Goal: Task Accomplishment & Management: Manage account settings

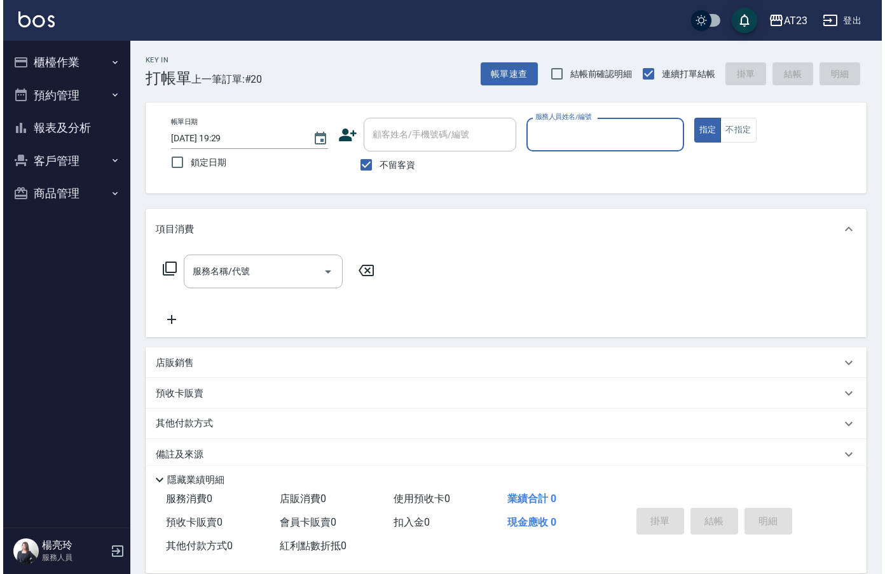
scroll to position [18, 0]
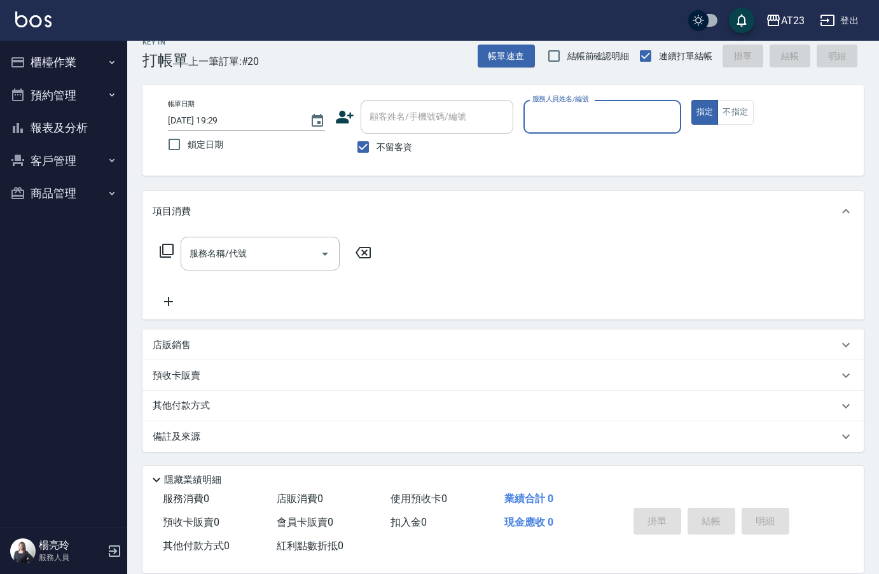
click at [584, 127] on input "服務人員姓名/編號" at bounding box center [602, 117] width 146 height 22
type input "[PERSON_NAME]-19"
type button "true"
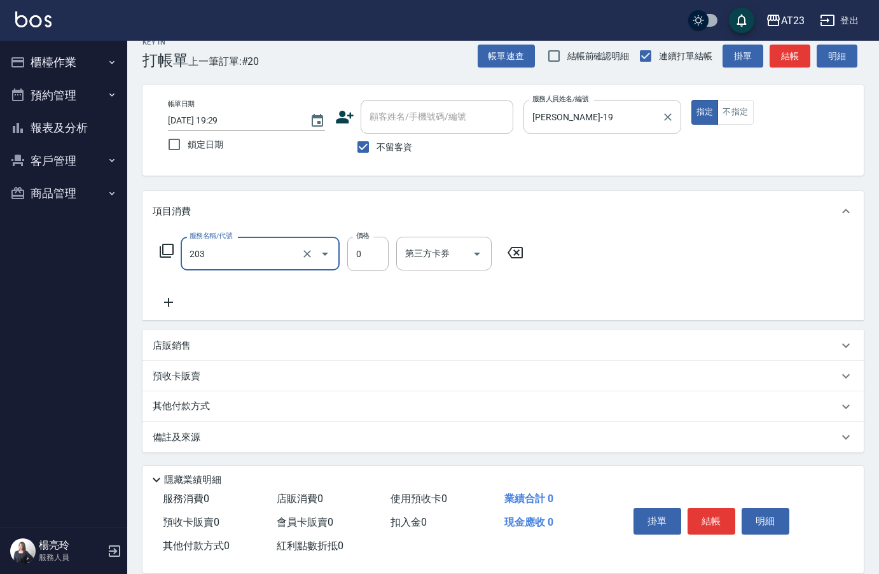
type input "使用洗髮卡(203)"
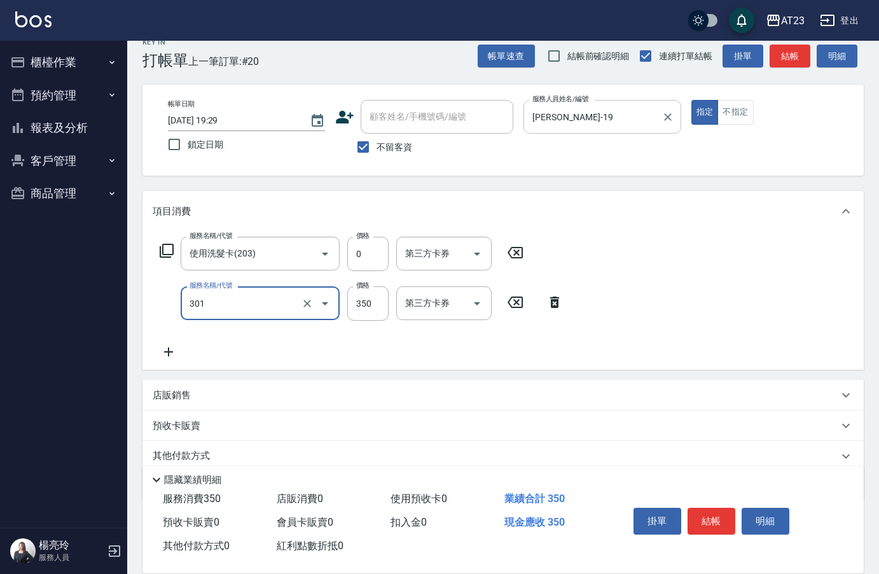
type input "造型剪髮(301)"
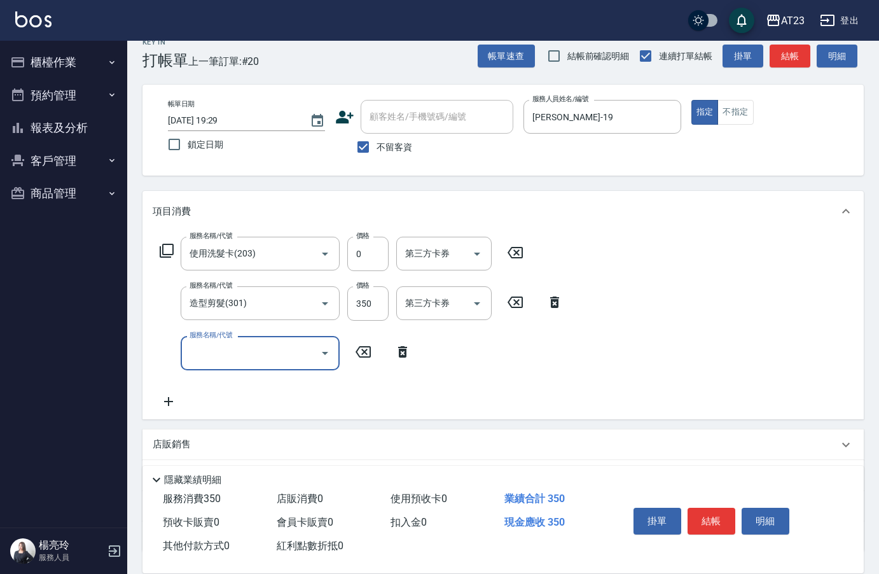
drag, startPoint x: 156, startPoint y: 235, endPoint x: 164, endPoint y: 250, distance: 17.1
click at [160, 243] on div "服務名稱/代號 使用洗髮卡(203) 服務名稱/代號 價格 0 價格 第三方卡券 第三方卡券 服務名稱/代號 造型剪髮(301) 服務名稱/代號 價格 350…" at bounding box center [502, 324] width 721 height 187
click at [164, 250] on icon at bounding box center [166, 250] width 15 height 15
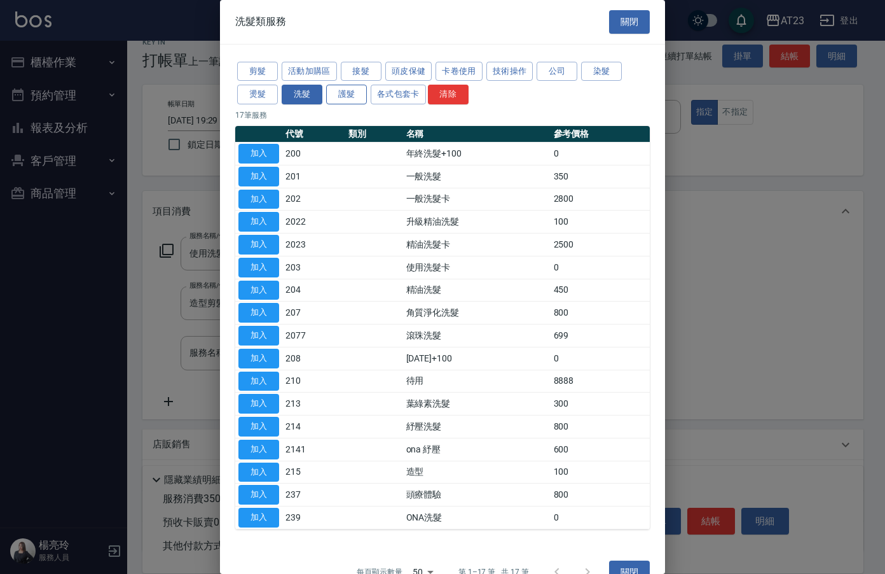
click at [341, 95] on button "護髮" at bounding box center [346, 95] width 41 height 20
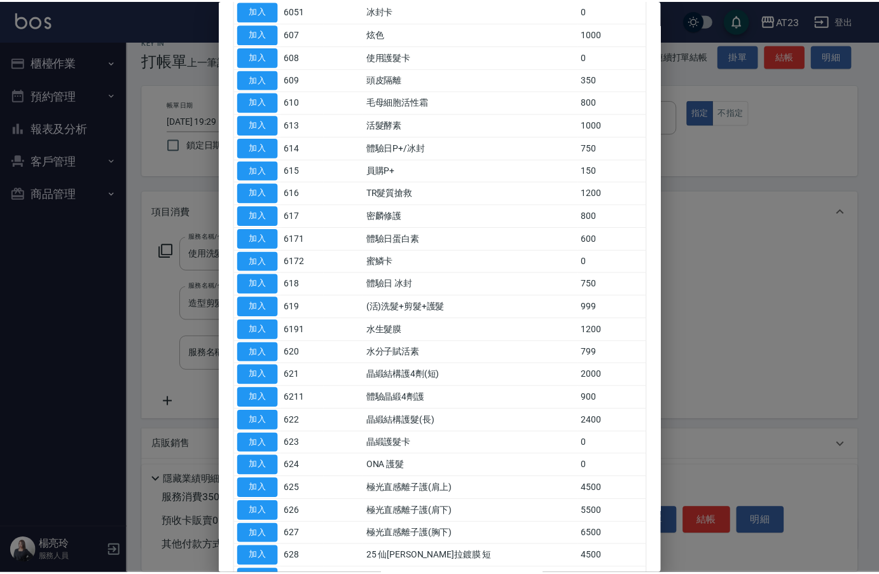
scroll to position [318, 0]
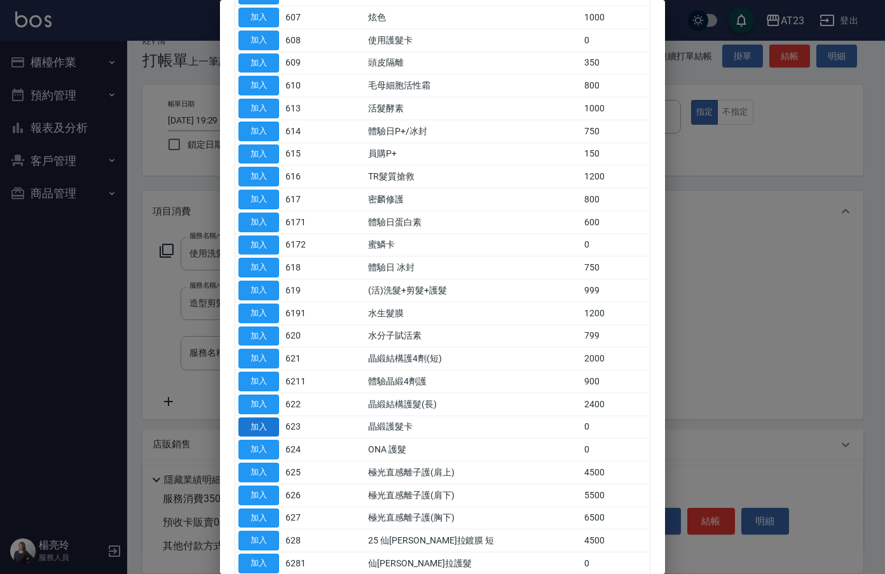
click at [259, 420] on button "加入" at bounding box center [258, 427] width 41 height 20
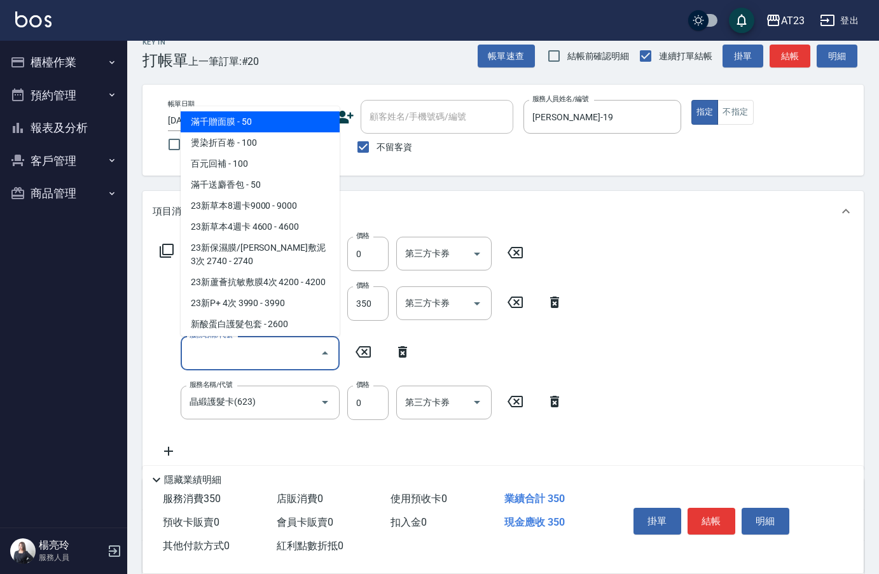
click at [249, 357] on input "服務名稱/代號" at bounding box center [250, 352] width 128 height 22
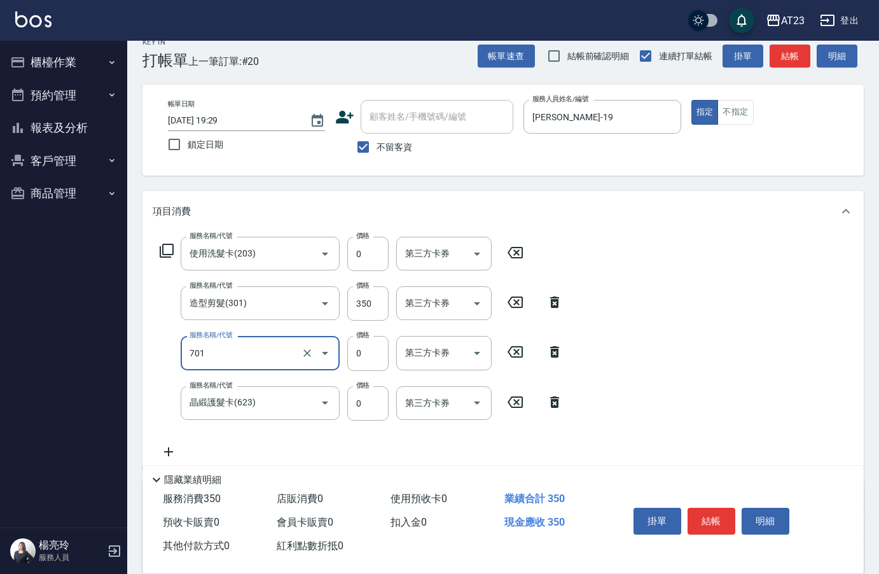
type input "互助10(701)"
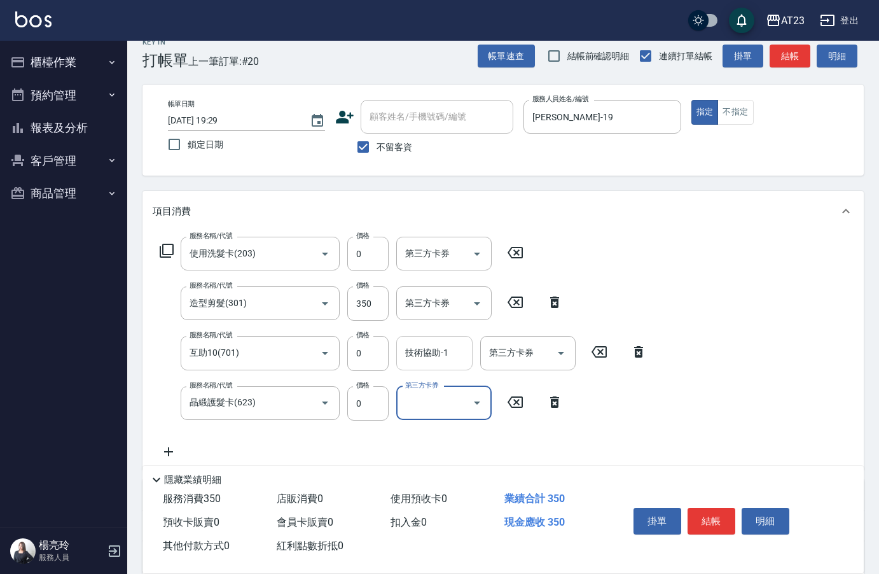
click at [420, 360] on input "技術協助-1" at bounding box center [434, 352] width 65 height 22
type input "[PERSON_NAME]-34"
click at [723, 520] on button "結帳" at bounding box center [711, 520] width 48 height 27
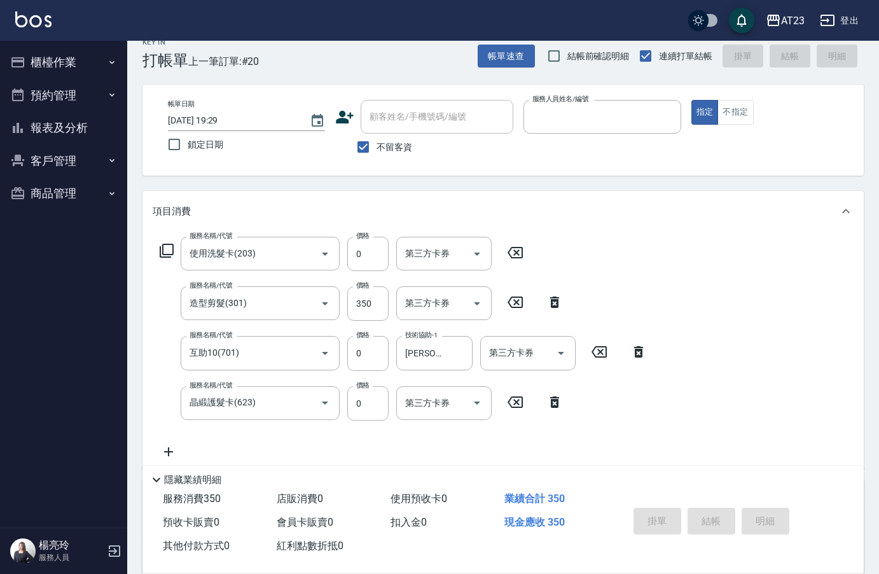
click at [691, 100] on button "指定" at bounding box center [704, 112] width 27 height 25
type input "[DATE] 20:40"
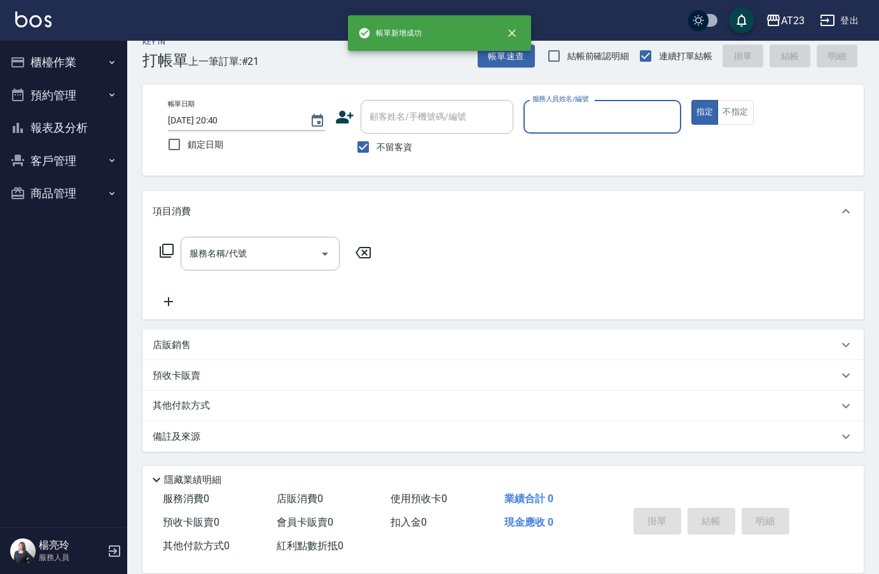
click at [589, 112] on input "服務人員姓名/編號" at bounding box center [602, 117] width 146 height 22
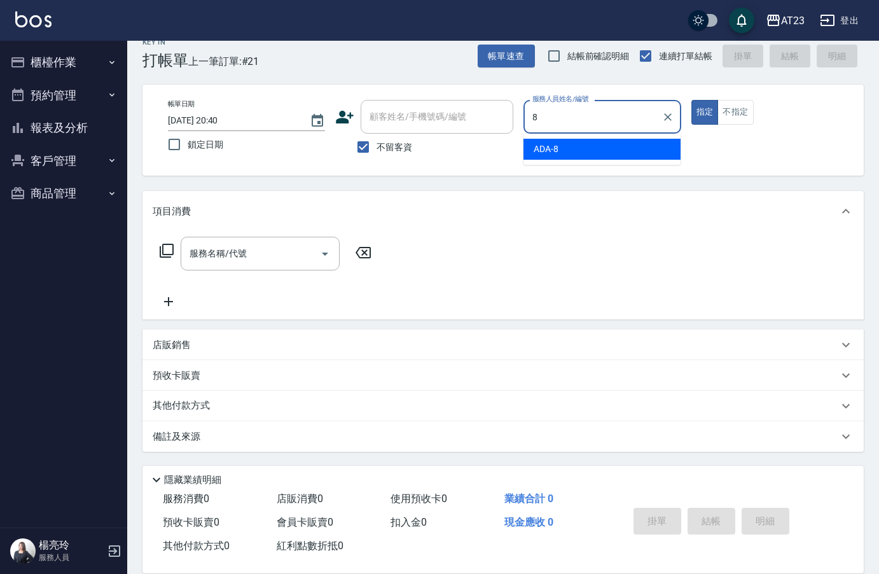
type input "ADA-8"
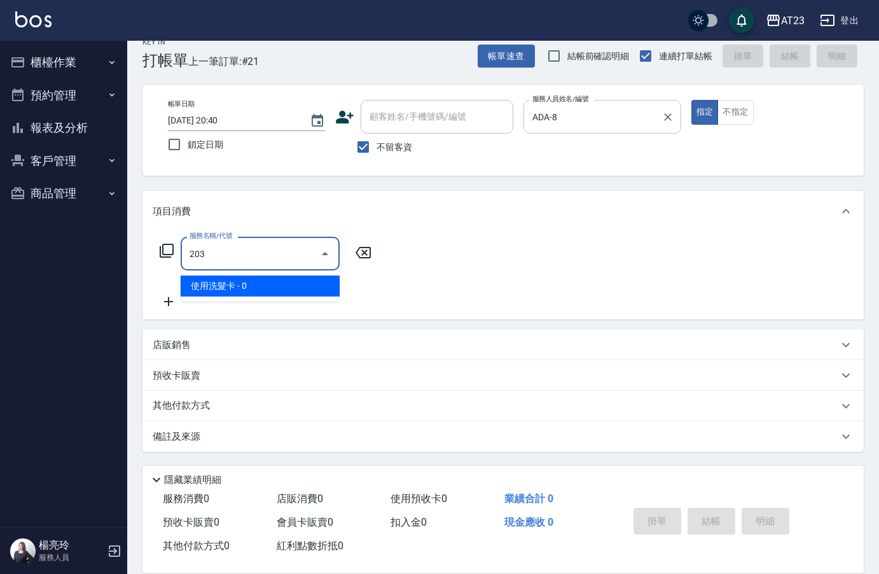
type input "使用洗髮卡(203)"
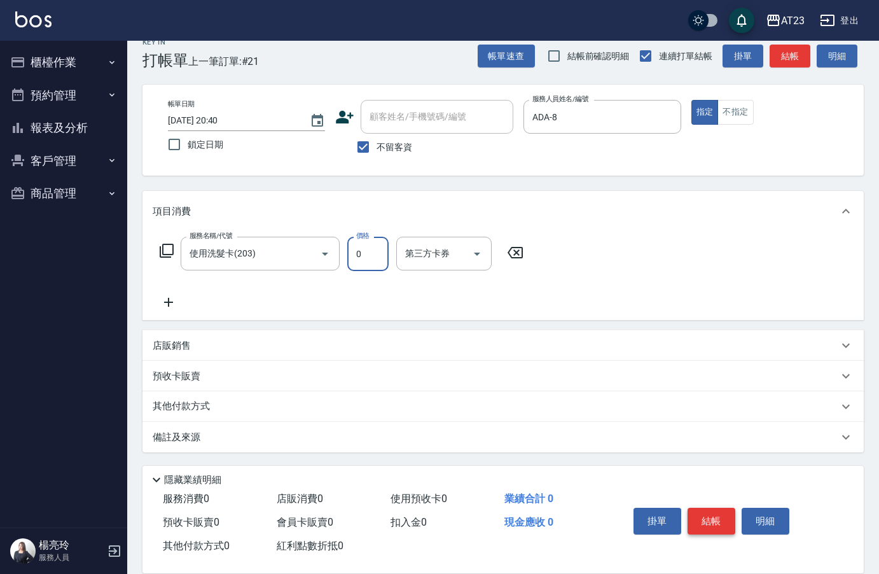
click at [708, 518] on button "結帳" at bounding box center [711, 520] width 48 height 27
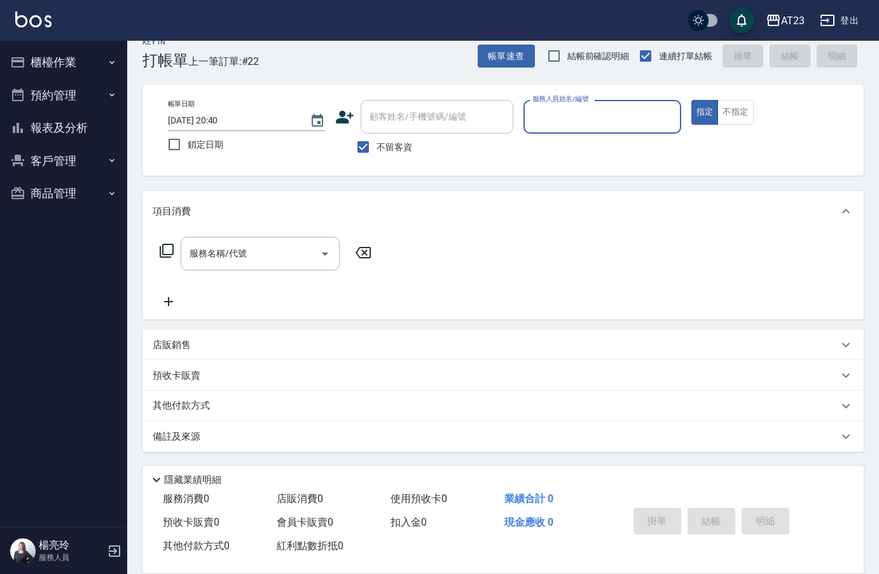
type input "4"
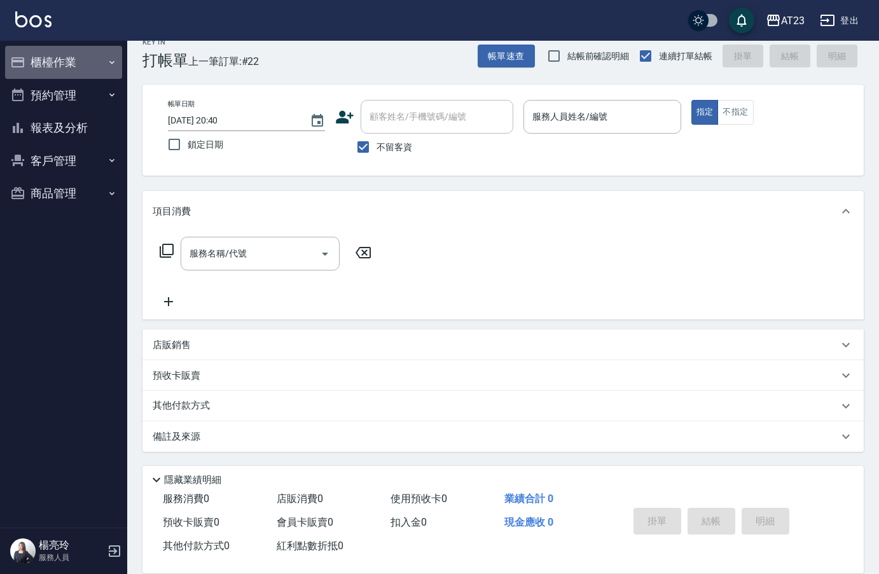
click at [66, 61] on button "櫃檯作業" at bounding box center [63, 62] width 117 height 33
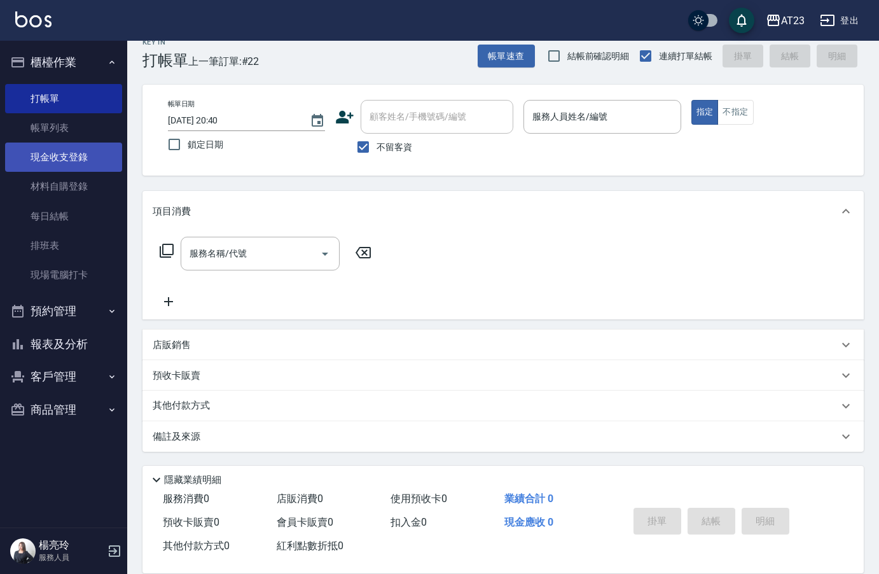
click at [88, 160] on link "現金收支登錄" at bounding box center [63, 156] width 117 height 29
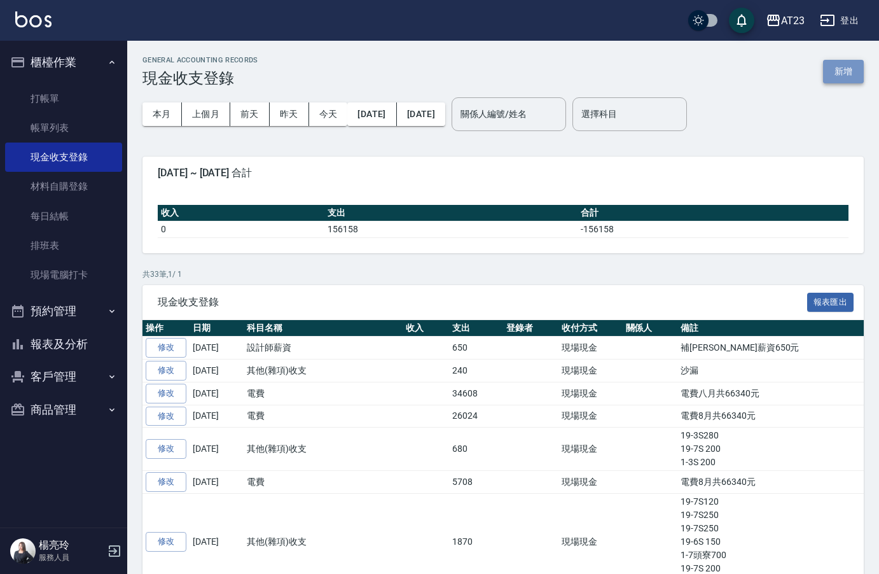
click at [852, 83] on button "新增" at bounding box center [843, 72] width 41 height 24
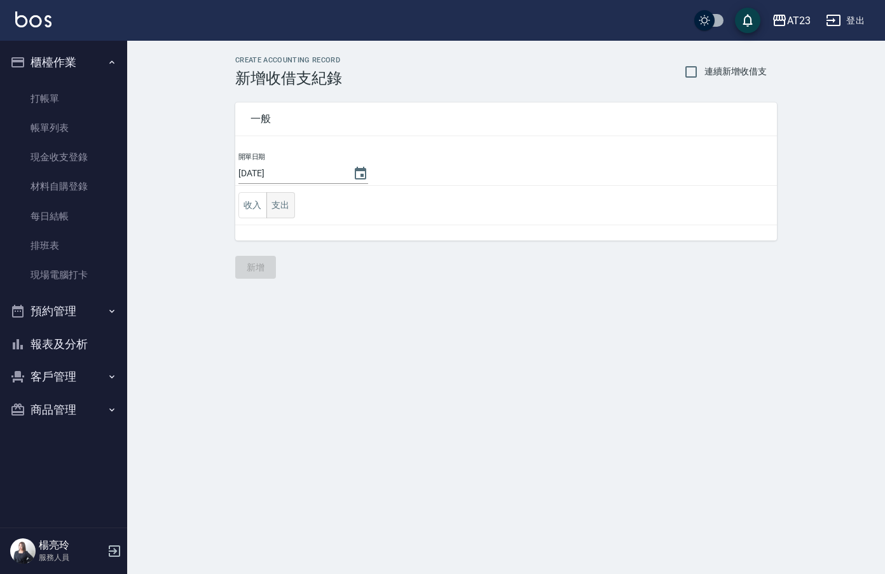
click at [294, 214] on button "支出" at bounding box center [280, 205] width 29 height 26
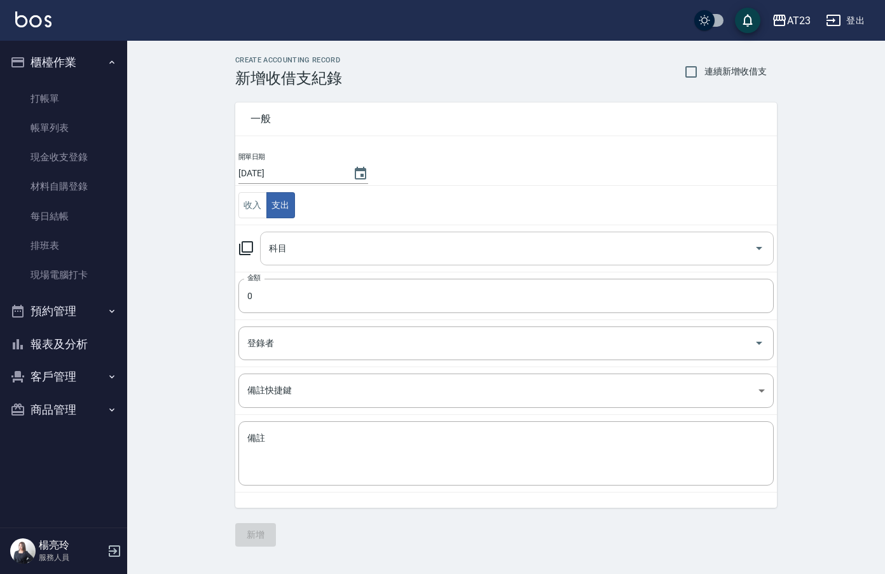
click at [305, 233] on div "科目" at bounding box center [517, 248] width 514 height 34
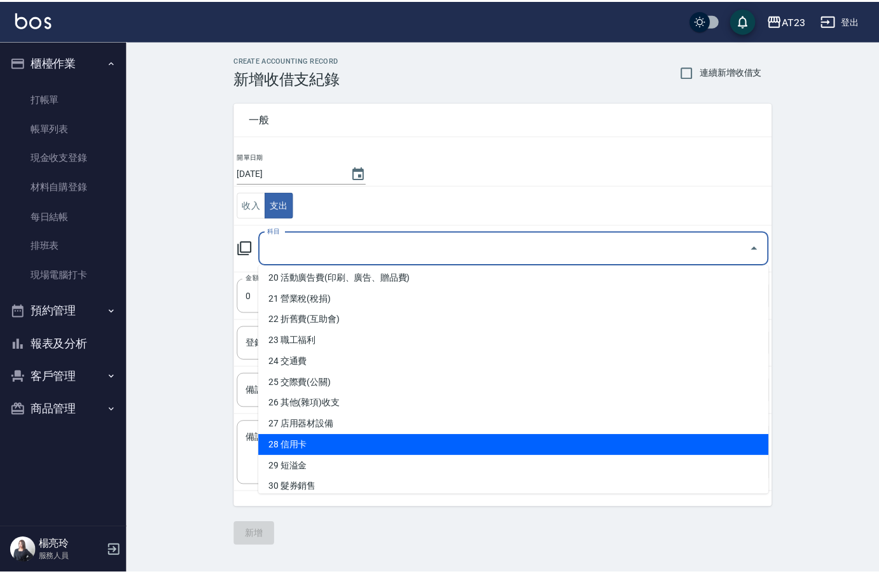
scroll to position [445, 0]
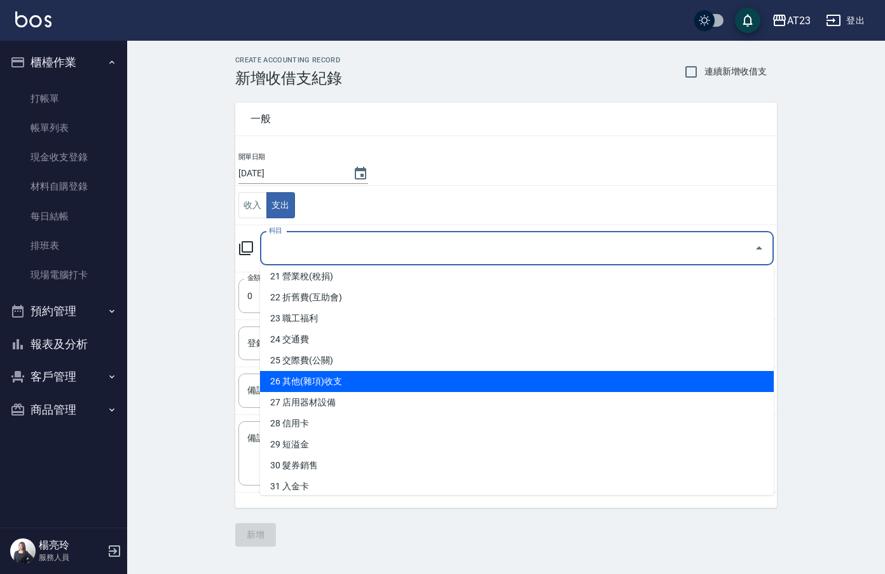
click at [464, 378] on li "26 其他(雜項)收支" at bounding box center [517, 381] width 514 height 21
type input "26 其他(雜項)收支"
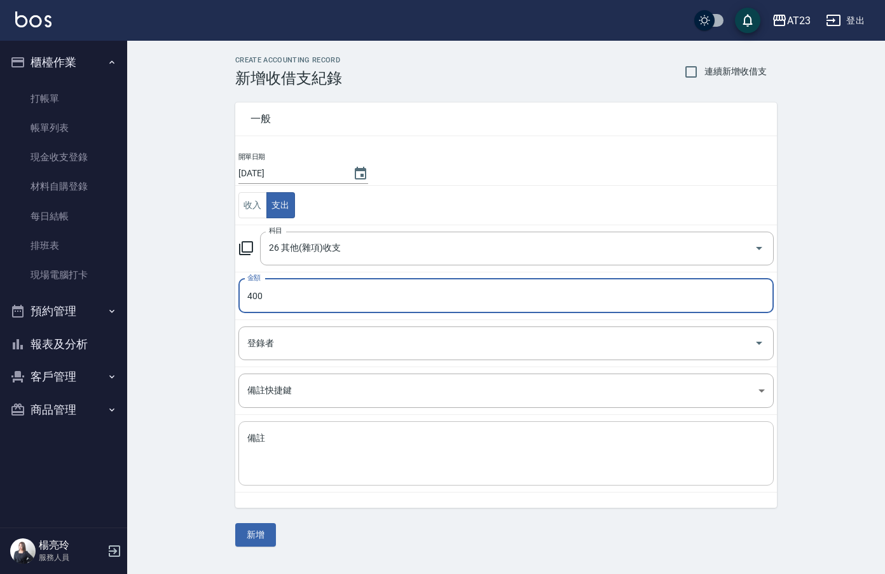
type input "400"
click at [448, 432] on textarea "備註" at bounding box center [506, 453] width 518 height 43
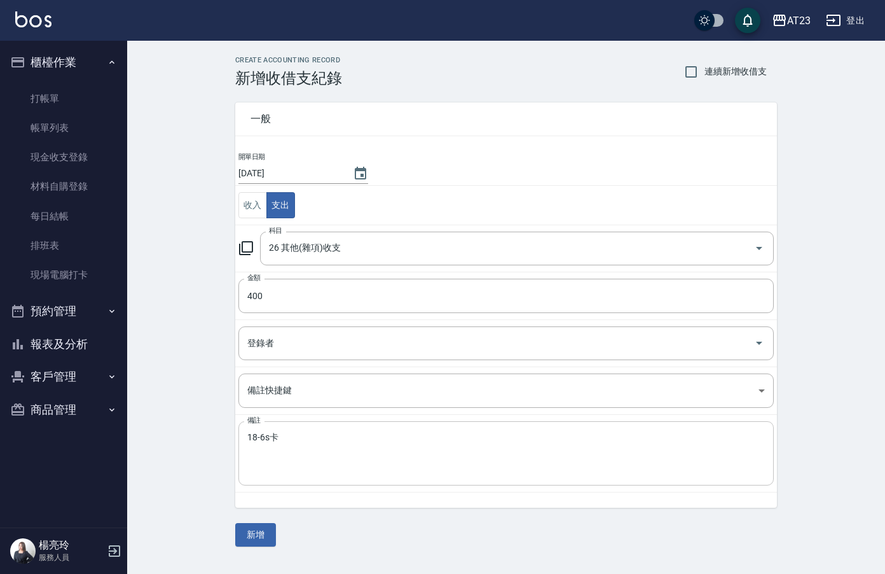
drag, startPoint x: 354, startPoint y: 418, endPoint x: 351, endPoint y: 425, distance: 7.4
click at [351, 425] on td "備註 18-6s卡 x 備註" at bounding box center [506, 454] width 542 height 78
click at [345, 436] on textarea "18-6s卡" at bounding box center [506, 453] width 518 height 43
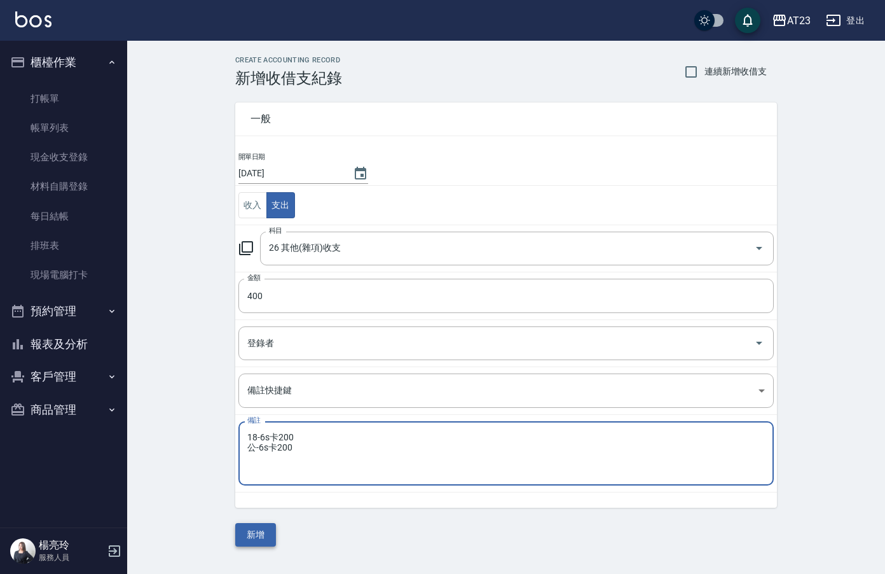
type textarea "18-6s卡200 公-6s卡200"
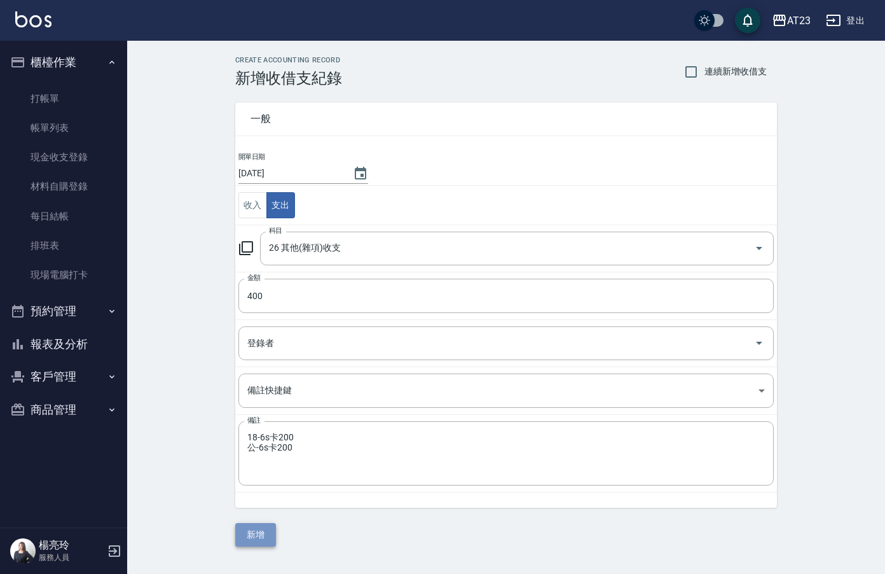
click at [255, 540] on button "新增" at bounding box center [255, 535] width 41 height 24
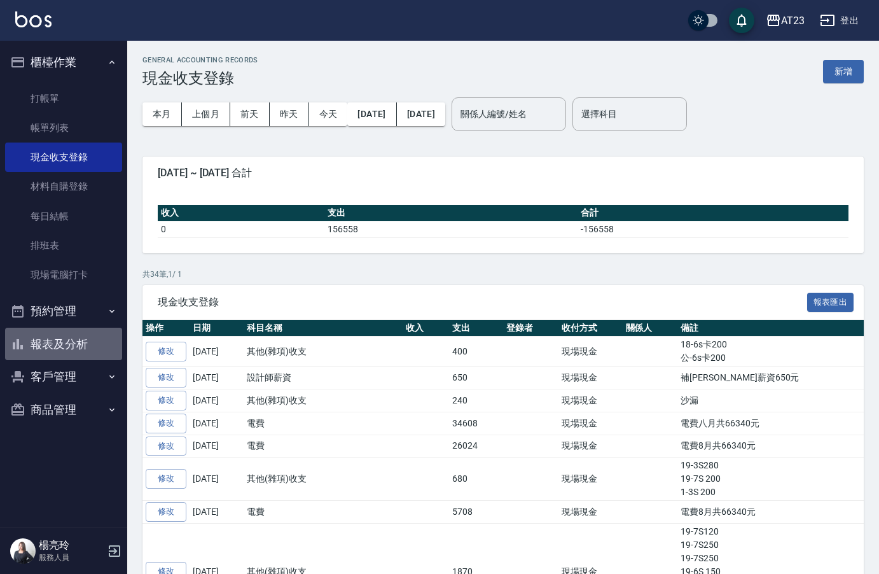
click at [83, 349] on button "報表及分析" at bounding box center [63, 343] width 117 height 33
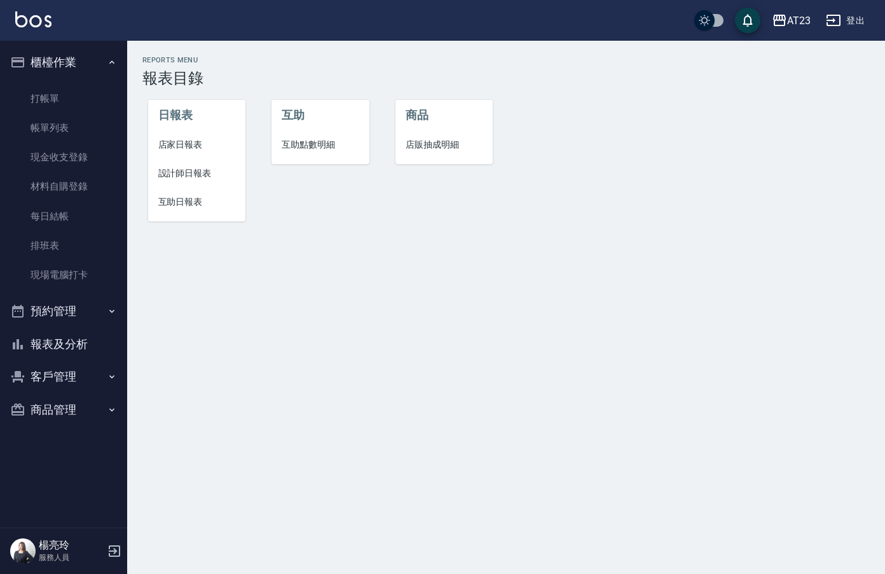
click at [185, 147] on span "店家日報表" at bounding box center [197, 144] width 78 height 13
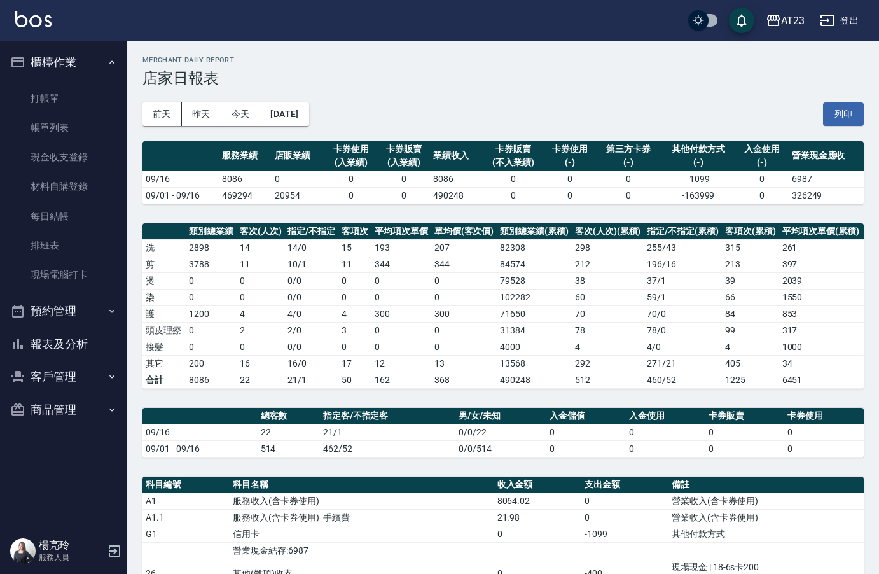
click at [841, 102] on div "[DATE] [DATE] [DATE] [DATE] 列印" at bounding box center [502, 114] width 721 height 54
click at [839, 109] on button "列印" at bounding box center [843, 114] width 41 height 24
click at [67, 347] on button "報表及分析" at bounding box center [63, 343] width 117 height 33
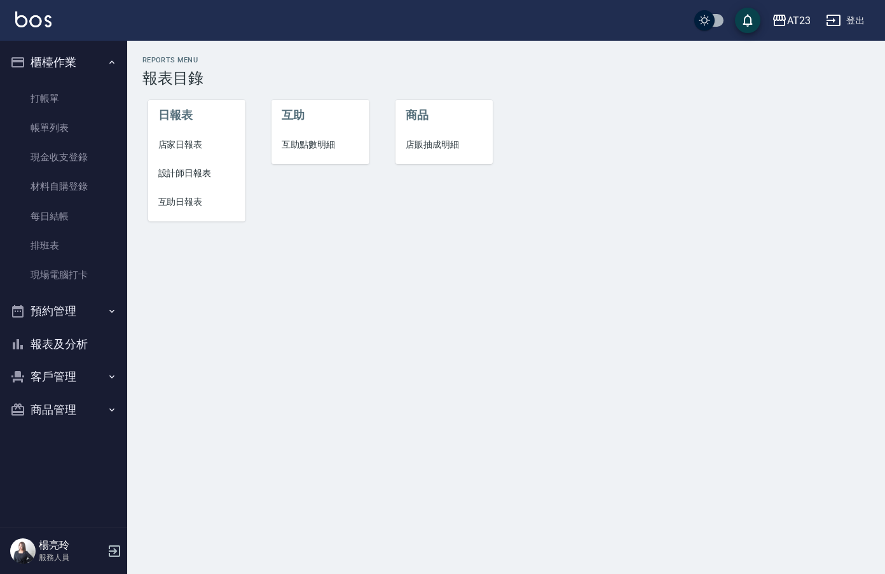
click at [162, 177] on span "設計師日報表" at bounding box center [197, 173] width 78 height 13
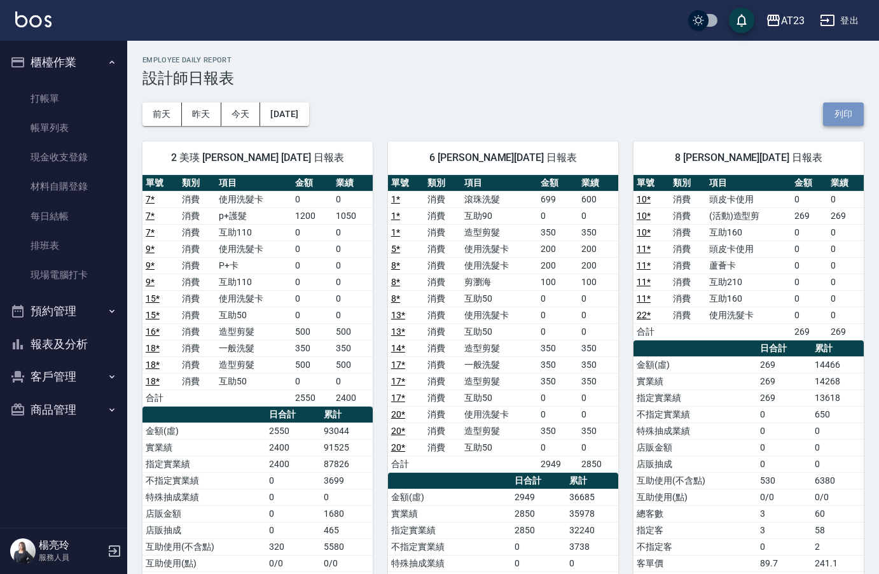
click at [857, 119] on button "列印" at bounding box center [843, 114] width 41 height 24
click at [65, 344] on button "報表及分析" at bounding box center [63, 343] width 117 height 33
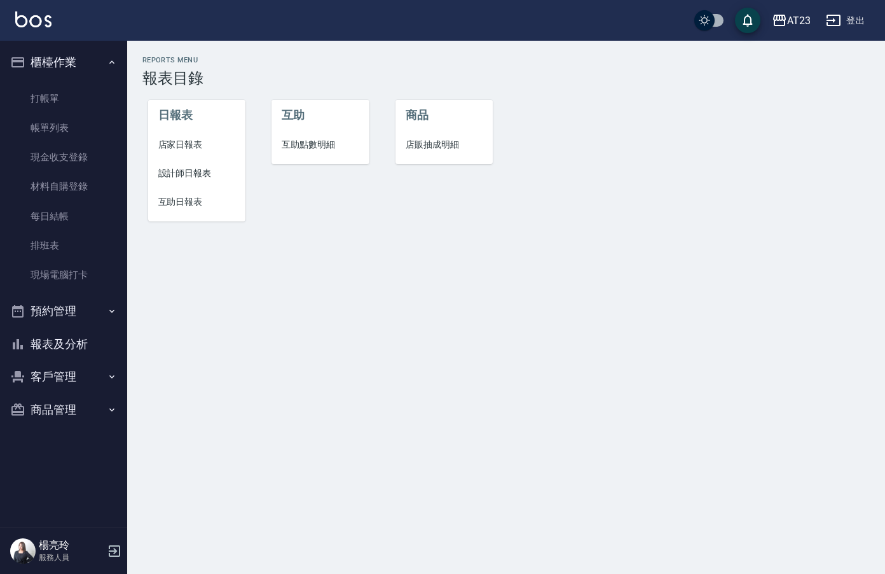
click at [186, 205] on span "互助日報表" at bounding box center [197, 201] width 78 height 13
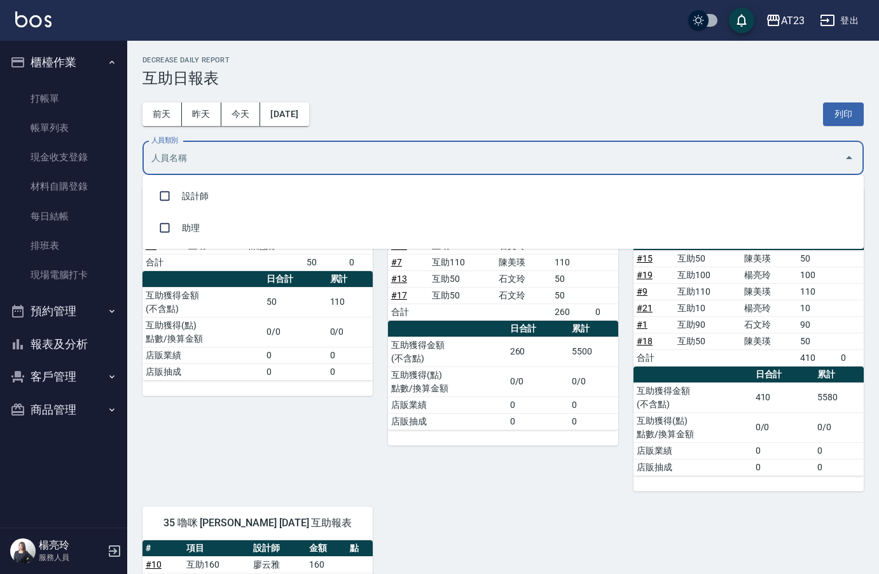
click at [413, 160] on input "人員類別" at bounding box center [493, 158] width 691 height 22
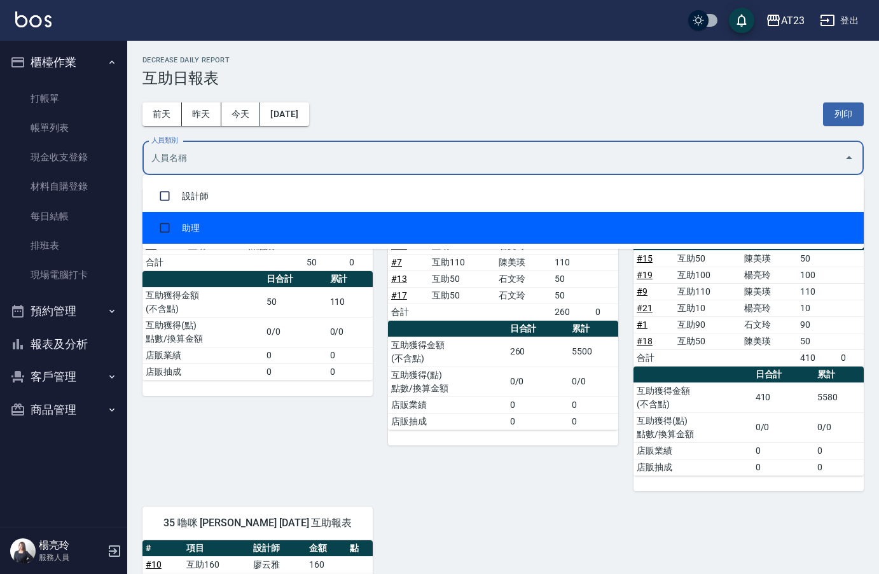
click at [354, 219] on li "助理" at bounding box center [502, 228] width 721 height 32
checkbox input "true"
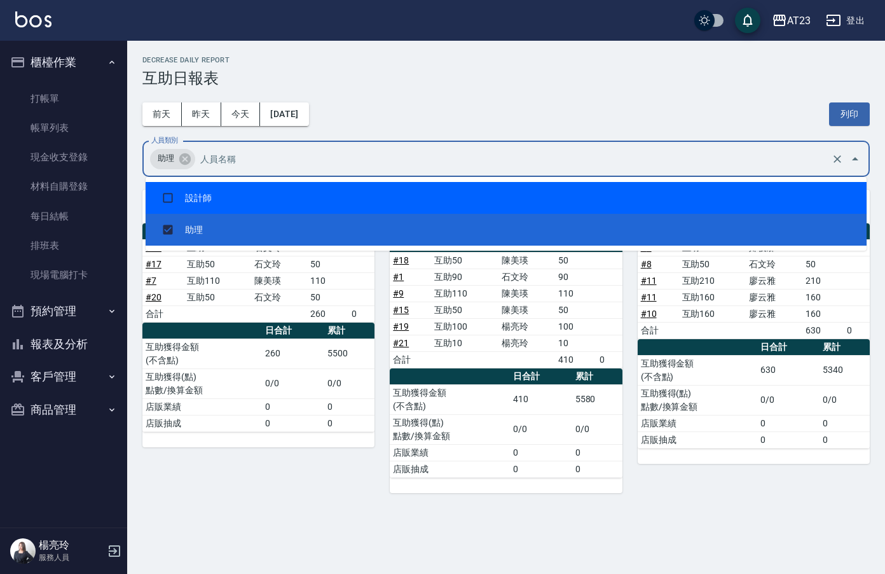
click at [679, 93] on div "[DATE] [DATE] [DATE] [DATE] 列印" at bounding box center [505, 114] width 727 height 54
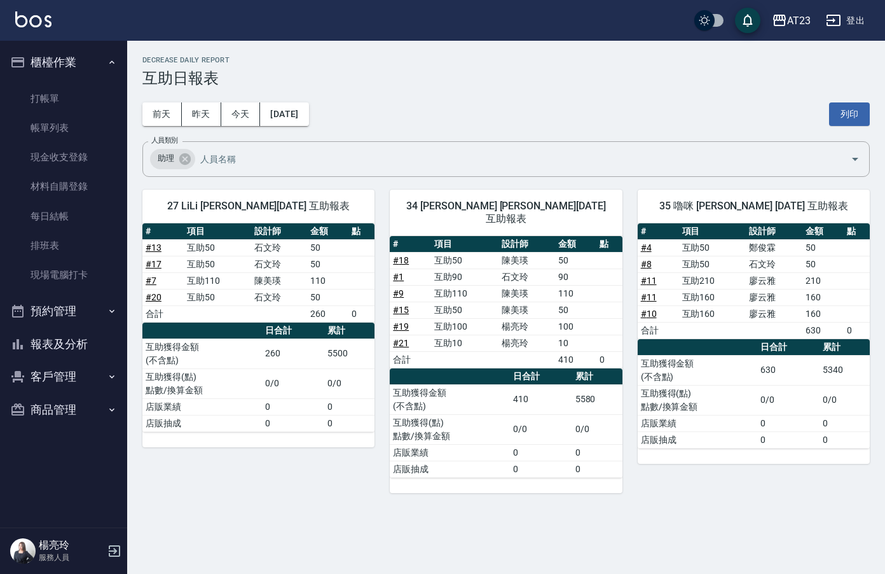
click at [850, 127] on div "[DATE] [DATE] [DATE] [DATE] 列印" at bounding box center [505, 114] width 727 height 54
click at [847, 117] on button "列印" at bounding box center [849, 114] width 41 height 24
click at [588, 136] on div "[DATE] [DATE] [DATE] [DATE] 列印" at bounding box center [505, 114] width 727 height 54
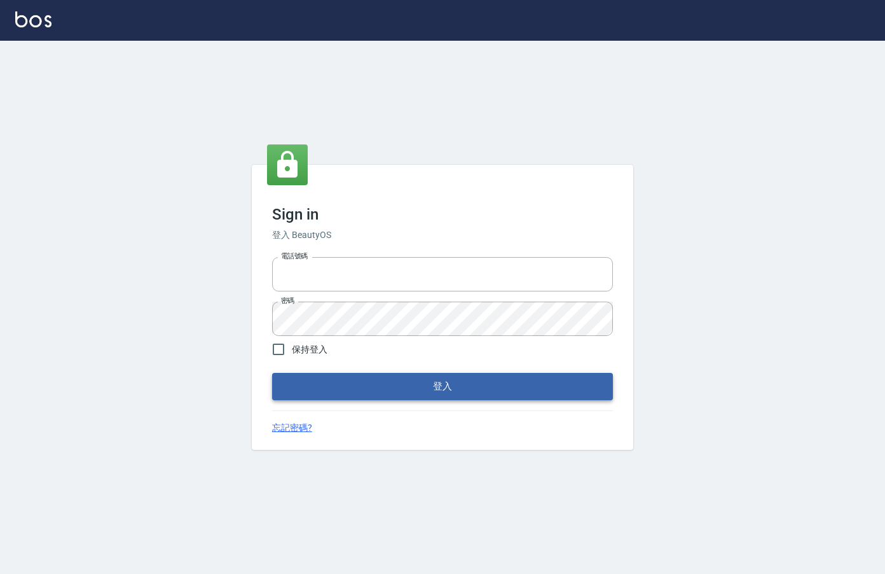
type input "0912850395"
click at [339, 386] on button "登入" at bounding box center [442, 386] width 341 height 27
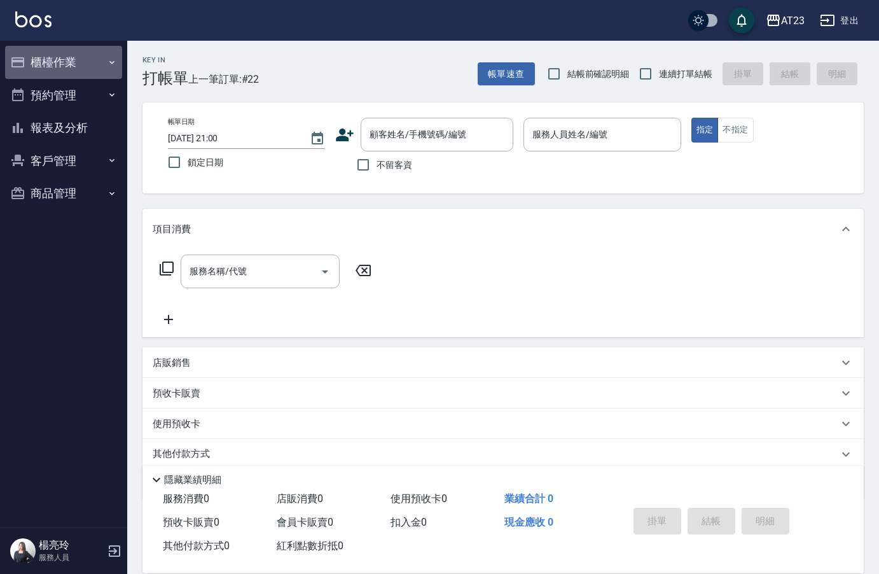
click at [60, 61] on button "櫃檯作業" at bounding box center [63, 62] width 117 height 33
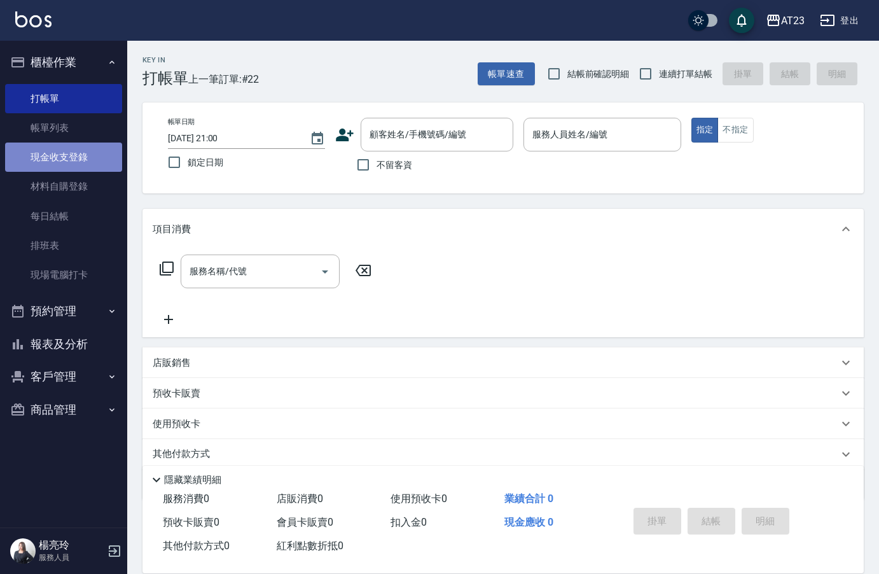
click at [66, 157] on link "現金收支登錄" at bounding box center [63, 156] width 117 height 29
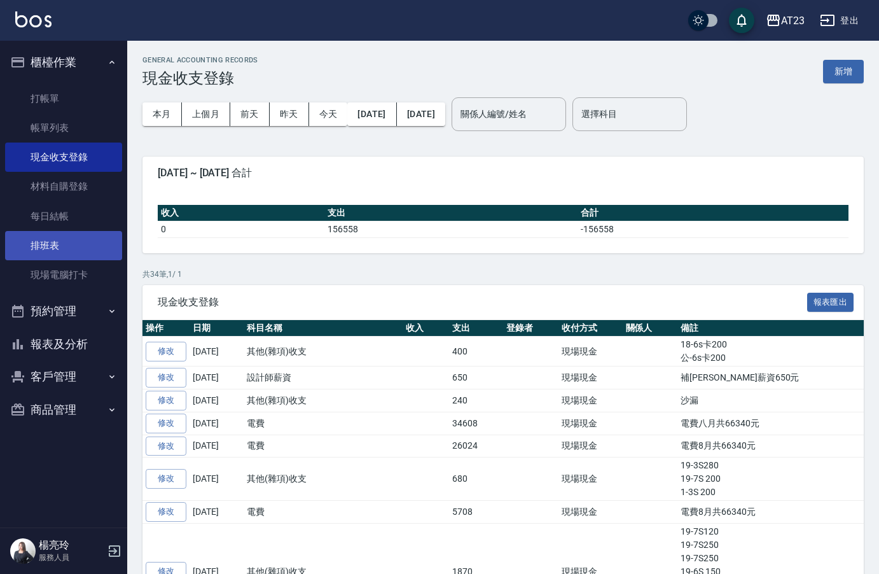
click at [72, 256] on link "排班表" at bounding box center [63, 245] width 117 height 29
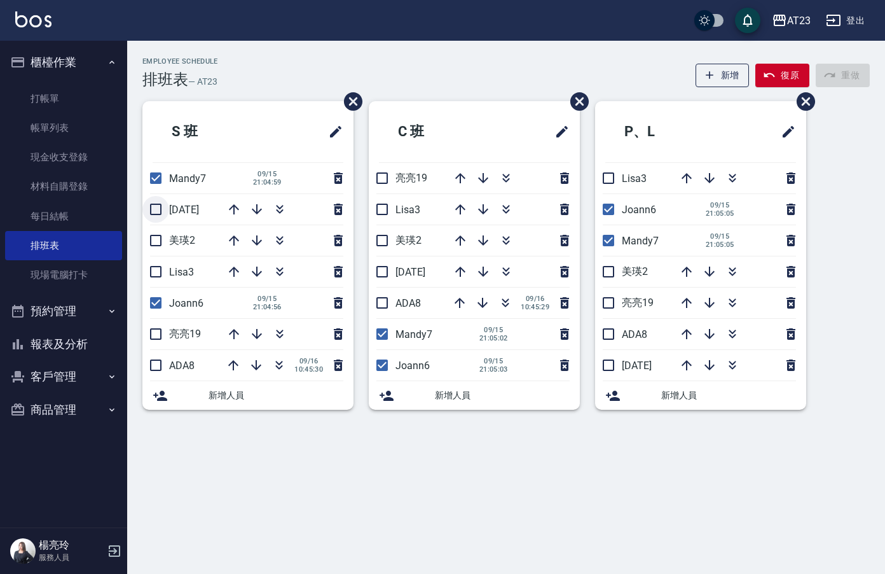
click at [162, 203] on input "checkbox" at bounding box center [155, 209] width 27 height 27
checkbox input "true"
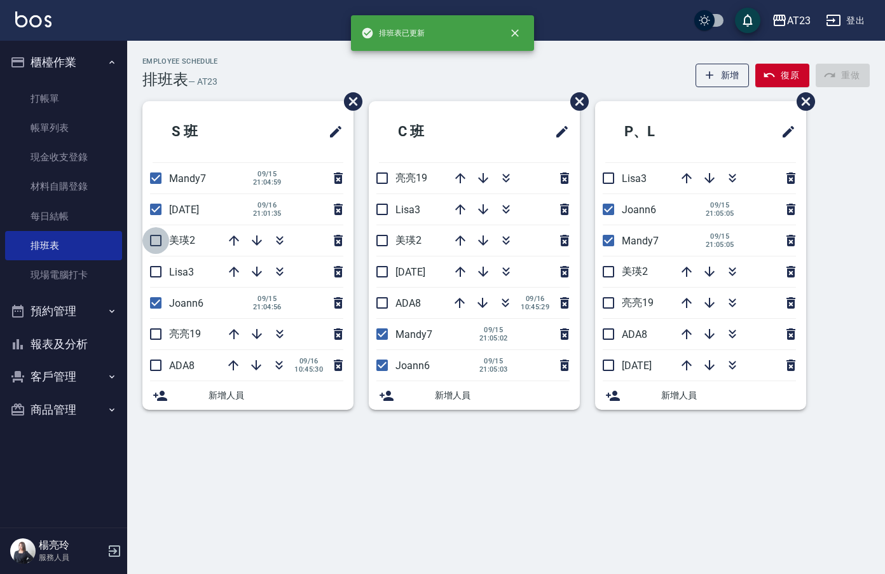
click at [148, 238] on input "checkbox" at bounding box center [155, 240] width 27 height 27
checkbox input "true"
click at [156, 279] on input "checkbox" at bounding box center [155, 271] width 27 height 27
checkbox input "true"
click at [163, 335] on input "checkbox" at bounding box center [155, 333] width 27 height 27
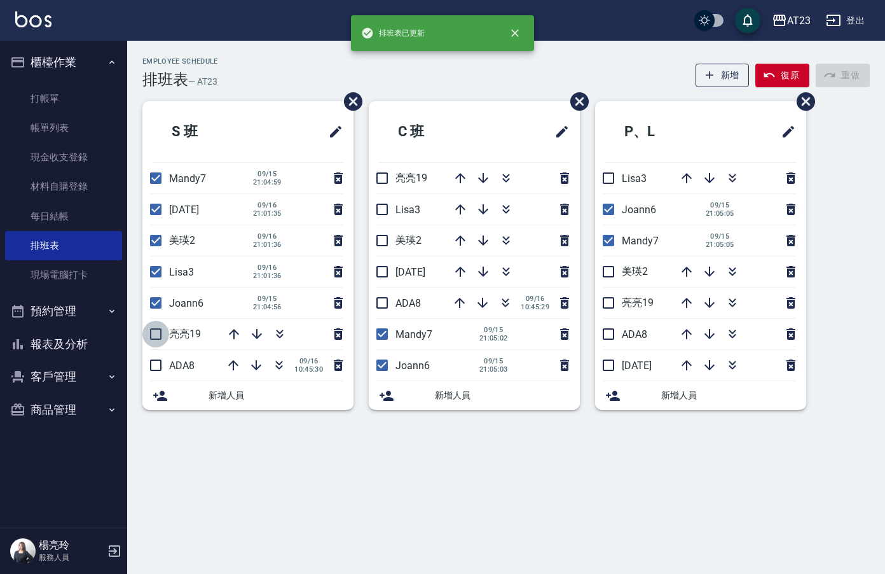
checkbox input "true"
drag, startPoint x: 156, startPoint y: 358, endPoint x: 174, endPoint y: 359, distance: 17.8
click at [156, 357] on input "checkbox" at bounding box center [155, 365] width 27 height 27
checkbox input "true"
click at [387, 177] on input "checkbox" at bounding box center [382, 178] width 27 height 27
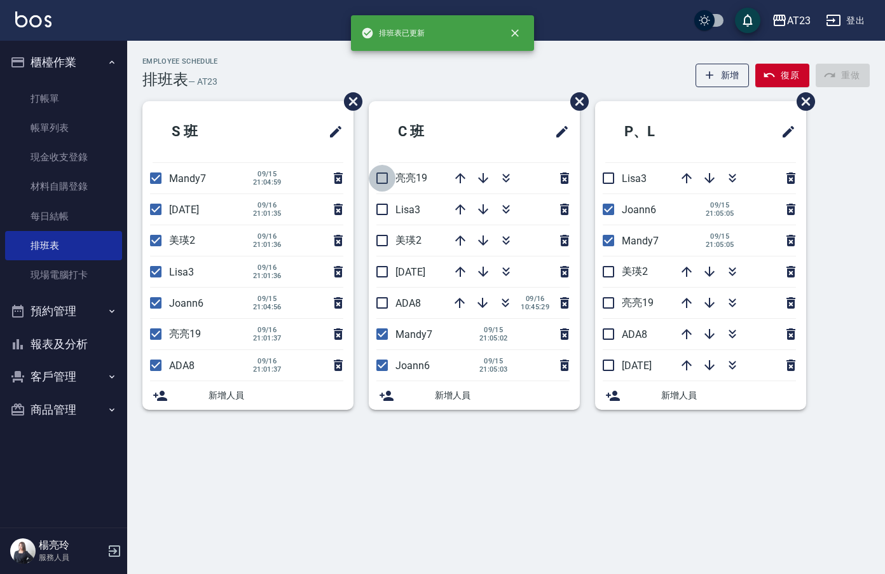
checkbox input "true"
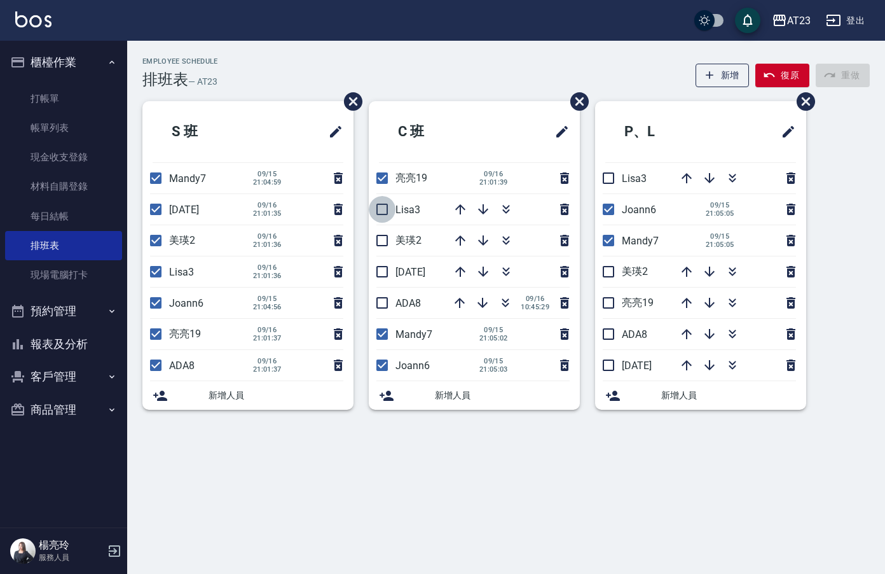
click at [384, 210] on input "checkbox" at bounding box center [382, 209] width 27 height 27
checkbox input "true"
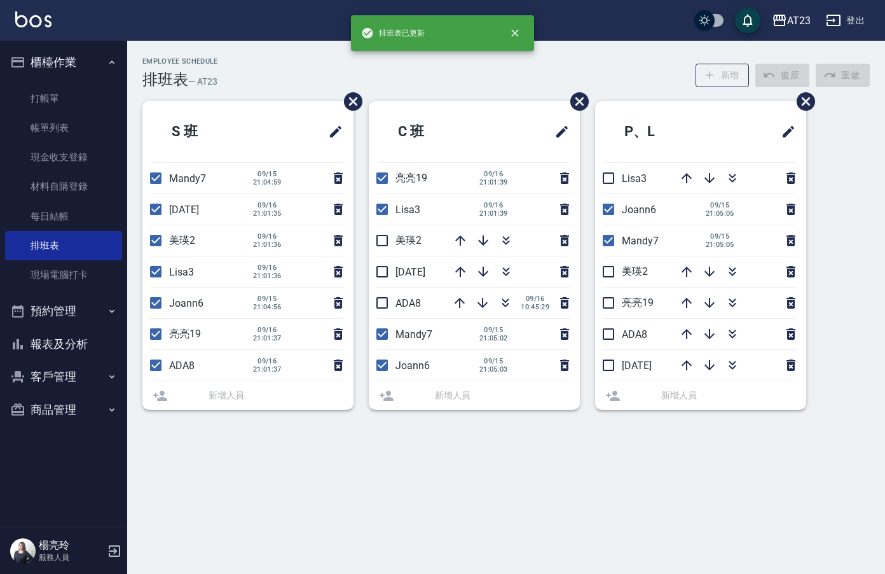
click at [387, 238] on input "checkbox" at bounding box center [382, 240] width 27 height 27
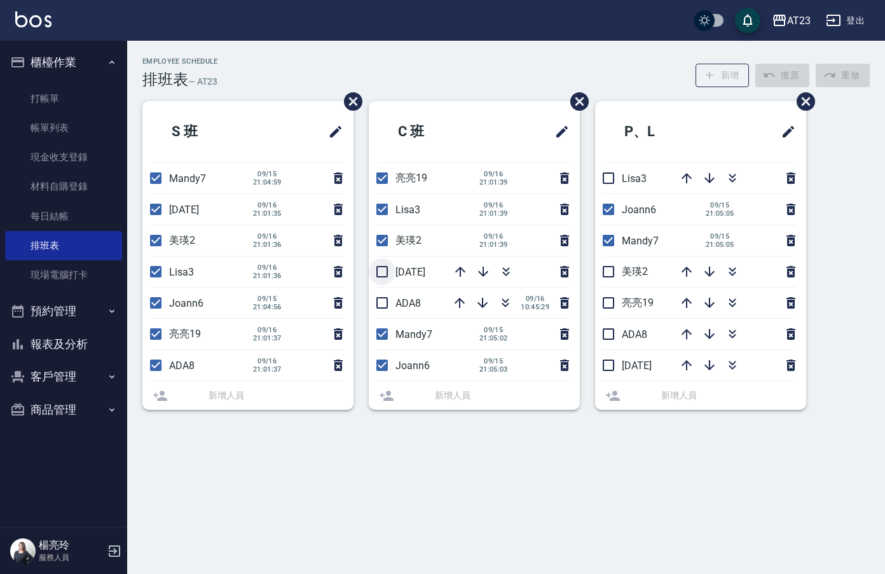
checkbox input "false"
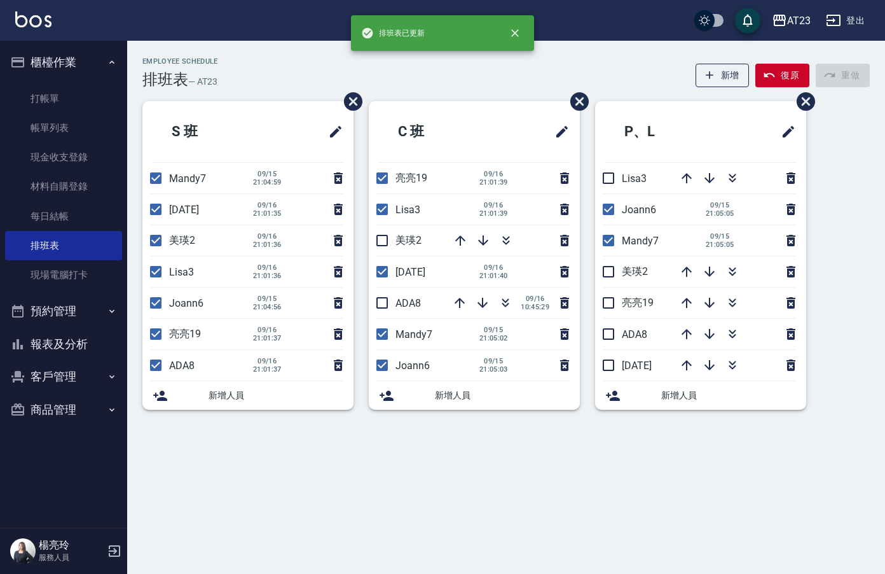
drag, startPoint x: 381, startPoint y: 239, endPoint x: 388, endPoint y: 274, distance: 35.7
click at [381, 242] on input "checkbox" at bounding box center [382, 240] width 27 height 27
checkbox input "true"
click at [383, 305] on input "checkbox" at bounding box center [382, 302] width 27 height 27
checkbox input "true"
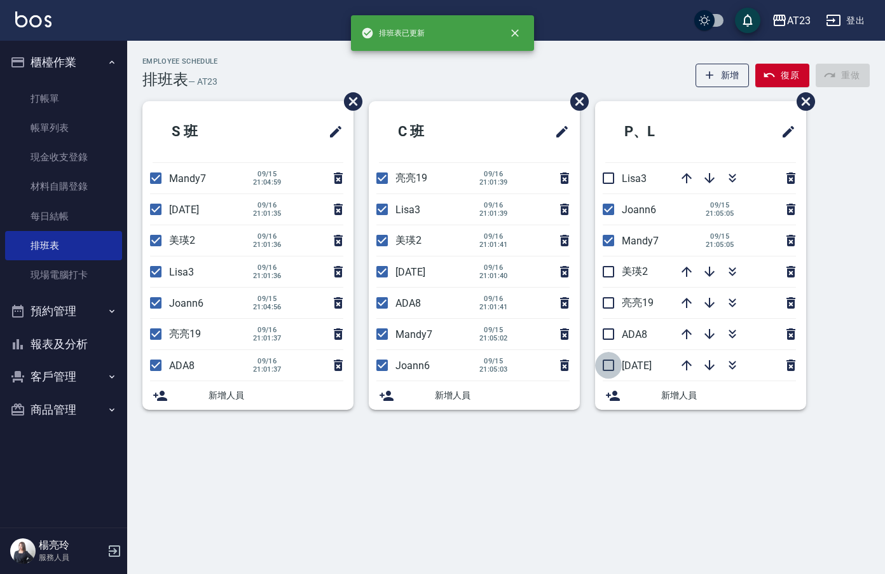
click at [613, 369] on input "checkbox" at bounding box center [608, 365] width 27 height 27
checkbox input "true"
click at [614, 337] on input "checkbox" at bounding box center [608, 333] width 27 height 27
checkbox input "true"
click at [615, 303] on input "checkbox" at bounding box center [608, 302] width 27 height 27
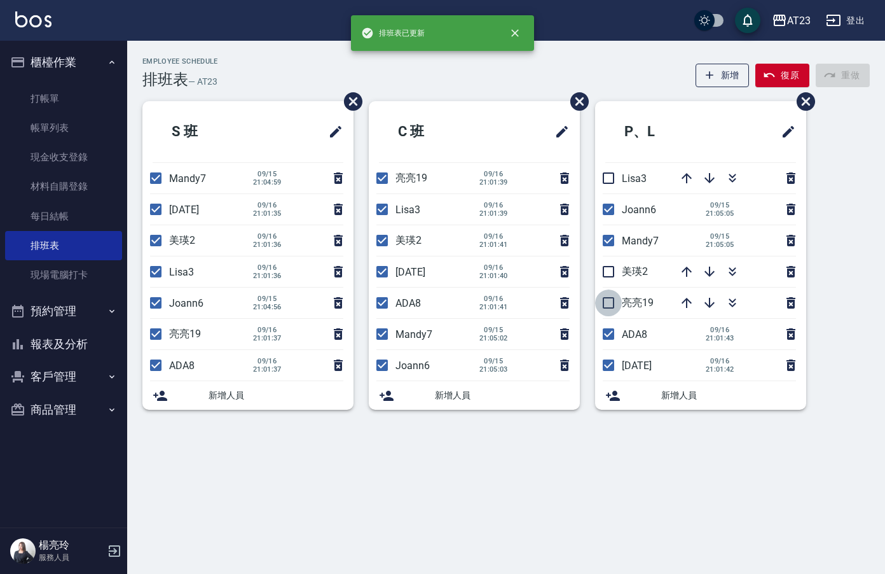
checkbox input "true"
click at [603, 272] on input "checkbox" at bounding box center [608, 271] width 27 height 27
checkbox input "true"
click at [613, 188] on input "checkbox" at bounding box center [608, 178] width 27 height 27
checkbox input "true"
